Goal: Task Accomplishment & Management: Use online tool/utility

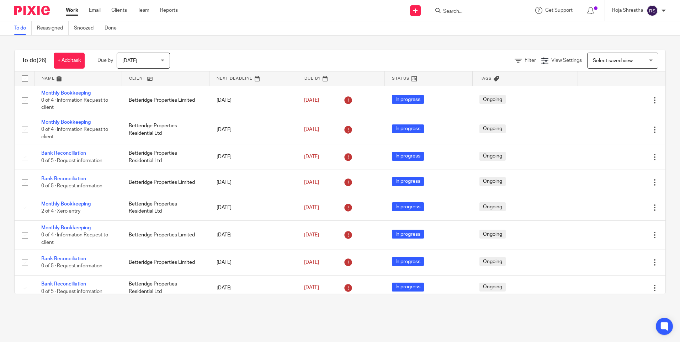
click at [464, 6] on form at bounding box center [480, 10] width 76 height 9
click at [463, 9] on input "Search" at bounding box center [474, 12] width 64 height 6
click at [459, 13] on input "Search" at bounding box center [474, 12] width 64 height 6
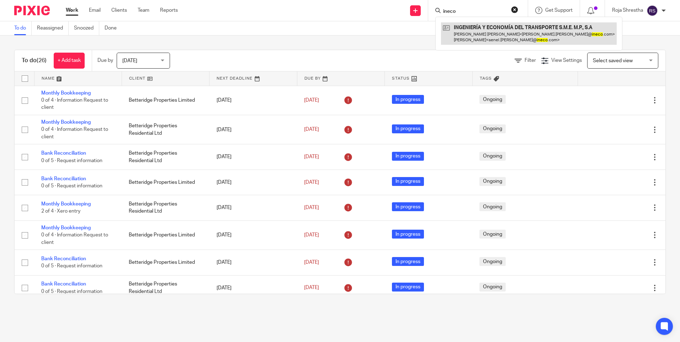
type input "ineco"
click at [479, 27] on link at bounding box center [529, 33] width 176 height 22
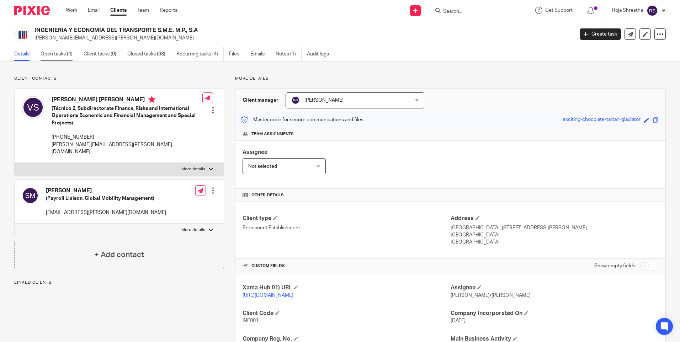
click at [64, 55] on link "Open tasks (4)" at bounding box center [60, 54] width 38 height 14
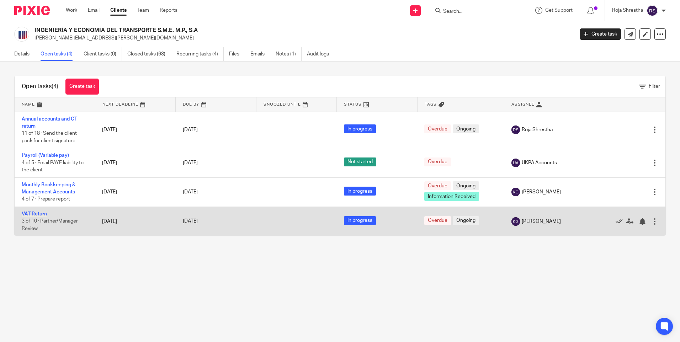
click at [37, 210] on td "VAT Return 3 of 10 · Partner/Manager Review" at bounding box center [55, 221] width 80 height 29
click at [37, 213] on link "VAT Return" at bounding box center [34, 214] width 25 height 5
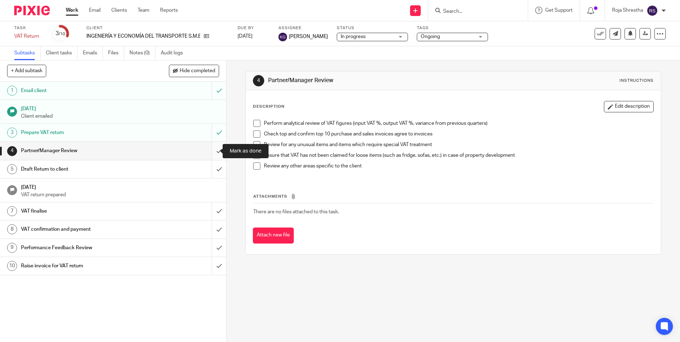
click at [213, 151] on input "submit" at bounding box center [113, 151] width 226 height 18
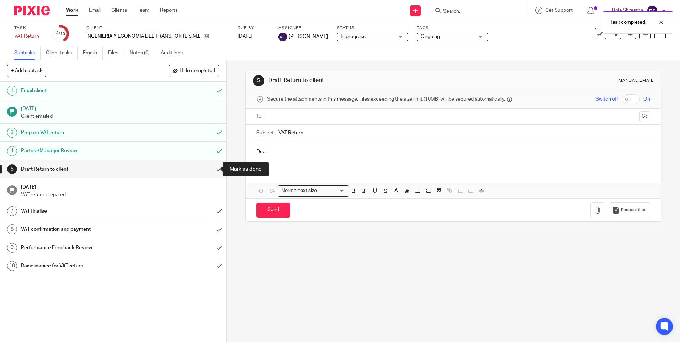
click at [213, 172] on input "submit" at bounding box center [113, 169] width 226 height 18
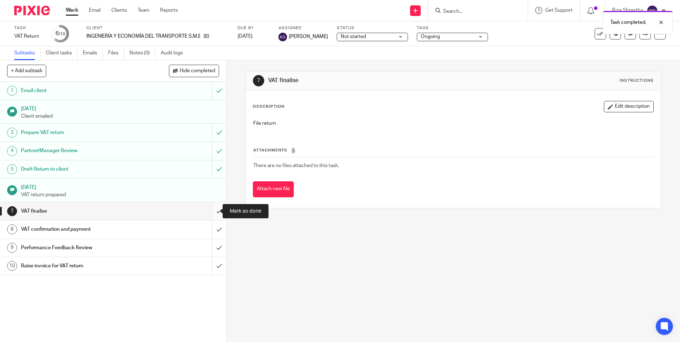
click at [212, 214] on input "submit" at bounding box center [113, 211] width 226 height 18
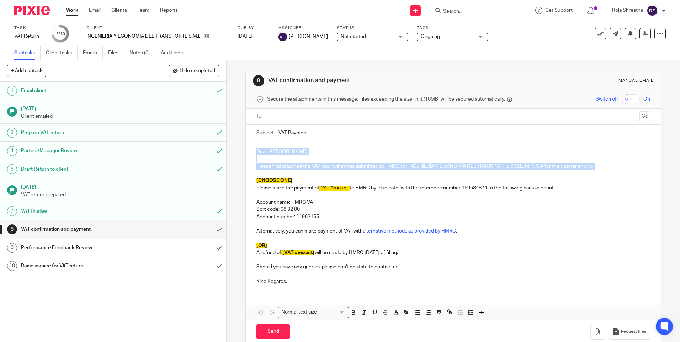
drag, startPoint x: 255, startPoint y: 150, endPoint x: 598, endPoint y: 167, distance: 343.9
click at [598, 167] on div "Dear [PERSON_NAME], Please find attached the VAT return that was submitted to H…" at bounding box center [453, 215] width 415 height 149
copy div "Dear [PERSON_NAME], Please find attached the VAT return that was submitted to H…"
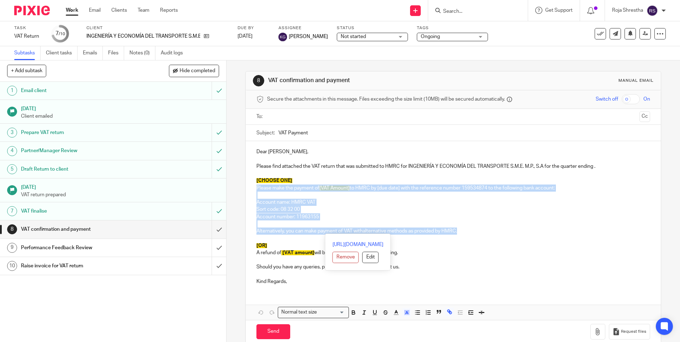
drag, startPoint x: 254, startPoint y: 187, endPoint x: 460, endPoint y: 229, distance: 210.4
click at [460, 229] on div "Dear [PERSON_NAME], Please find attached the VAT return that was submitted to H…" at bounding box center [453, 215] width 415 height 149
copy div "Please make the payment of [VAT Amount] to HMRC by [due date] with the referenc…"
